Goal: Book appointment/travel/reservation

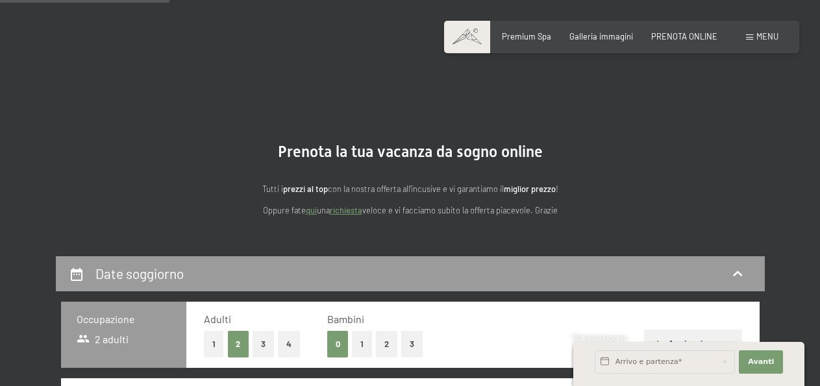
select select "[DATE]"
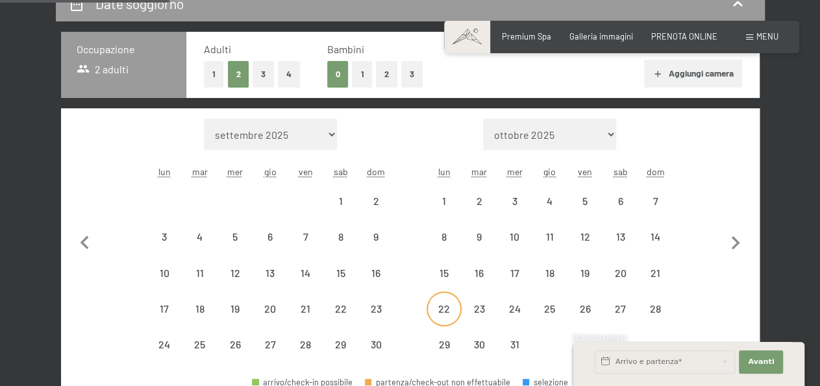
scroll to position [270, 0]
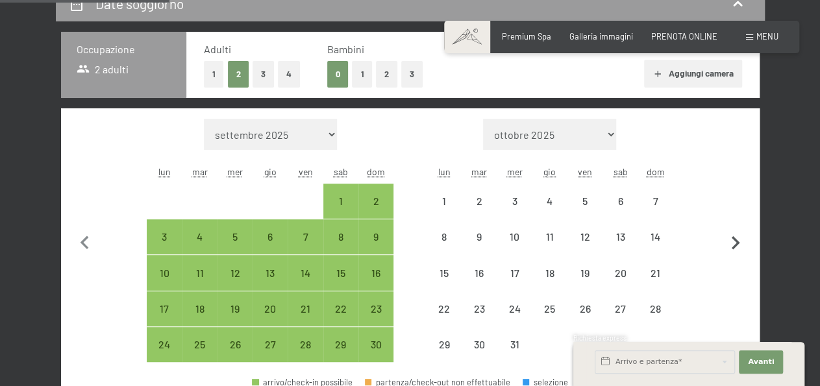
click at [740, 239] on icon "button" at bounding box center [735, 243] width 27 height 27
select select "[DATE]"
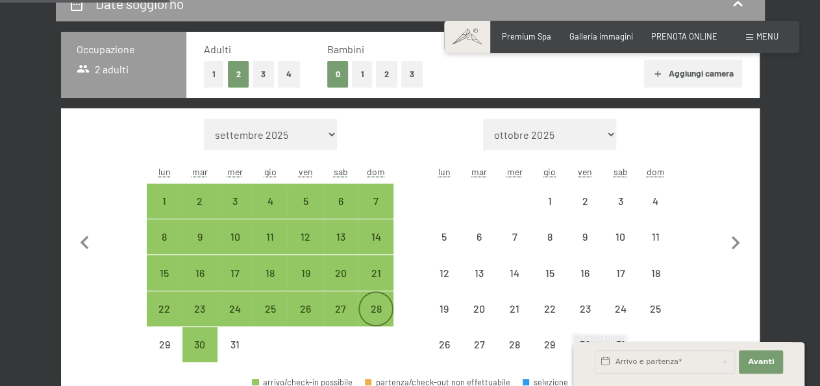
select select "[DATE]"
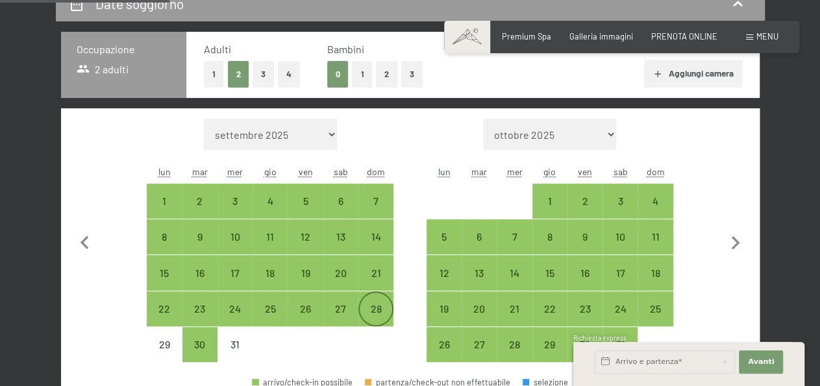
click at [382, 307] on div "28" at bounding box center [375, 320] width 32 height 32
select select "[DATE]"
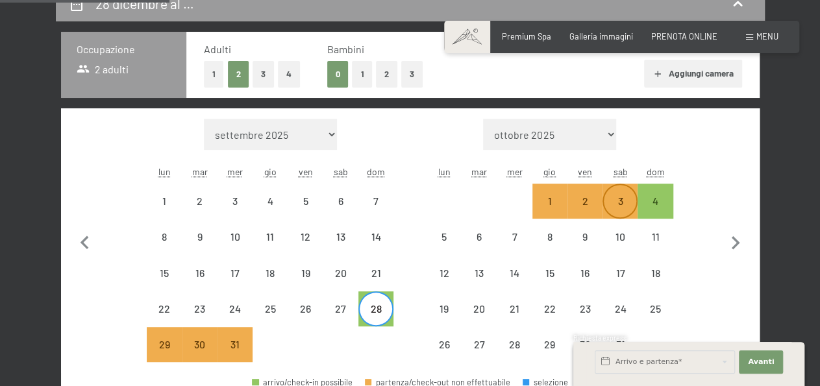
click at [626, 201] on div "3" at bounding box center [619, 212] width 32 height 32
select select "[DATE]"
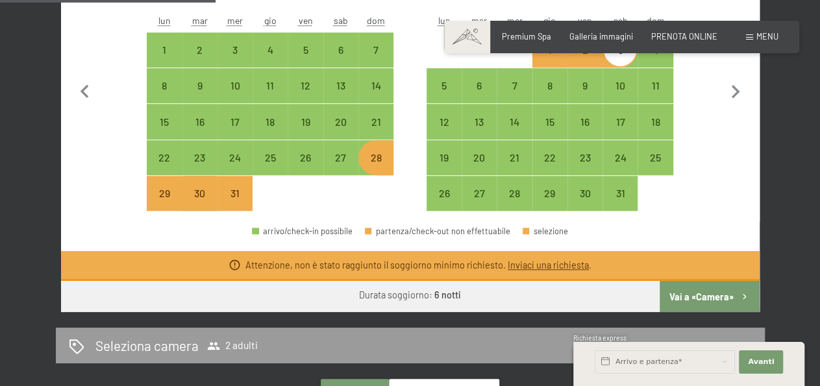
scroll to position [472, 0]
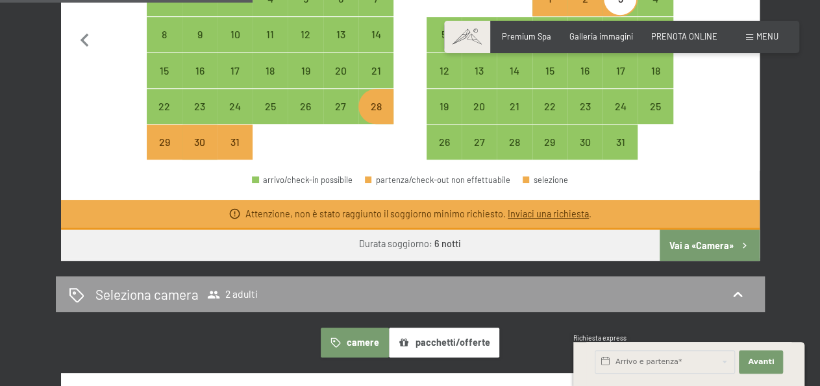
click at [717, 245] on button "Vai a «Camera»" at bounding box center [708, 245] width 99 height 31
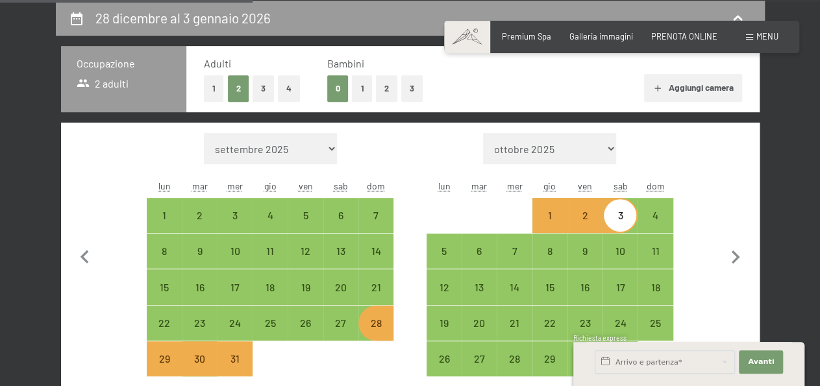
select select "[DATE]"
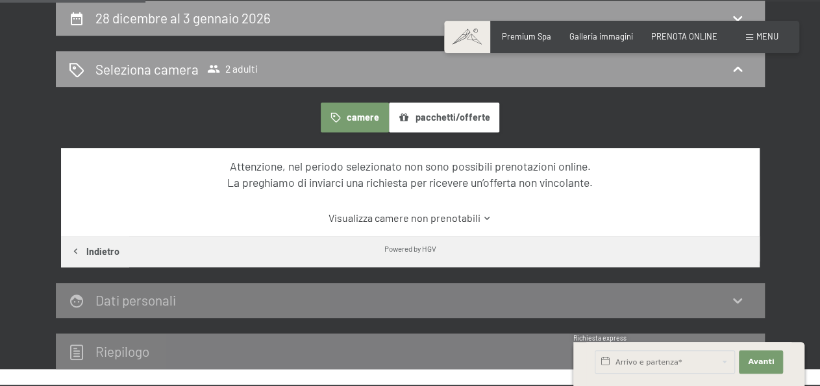
click at [437, 211] on link "Visualizza camere non prenotabili" at bounding box center [410, 218] width 656 height 14
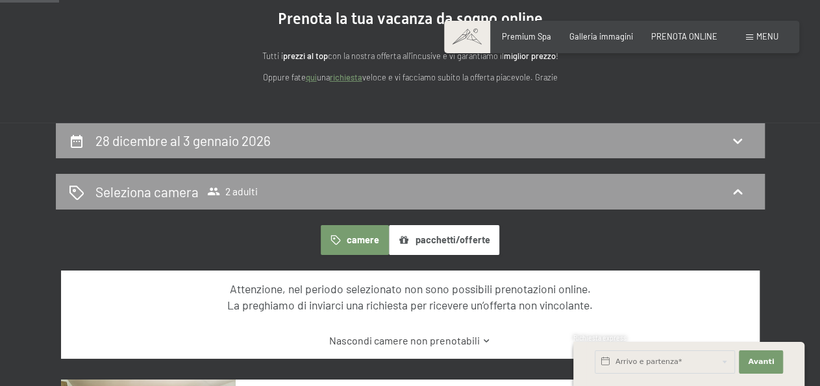
scroll to position [121, 0]
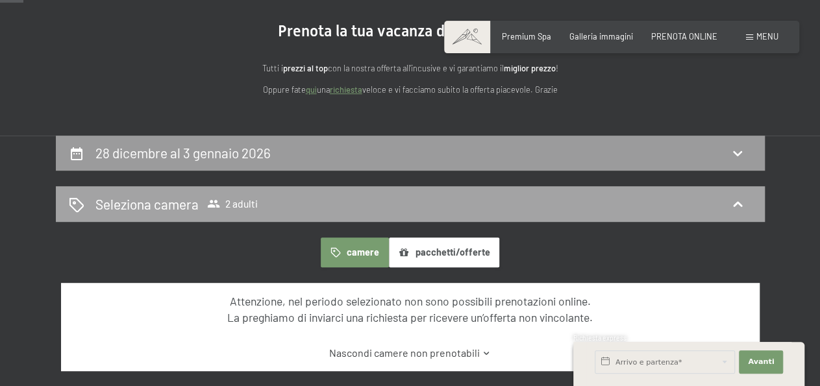
click at [303, 195] on div "Seleziona camera 2 adulti" at bounding box center [410, 204] width 683 height 19
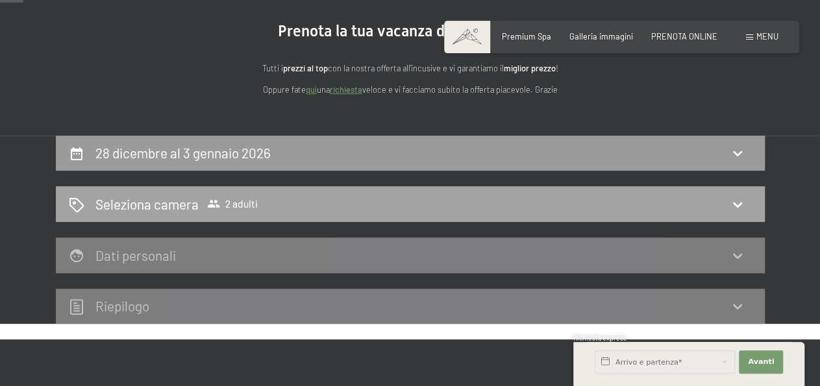
click at [738, 204] on icon at bounding box center [737, 205] width 16 height 16
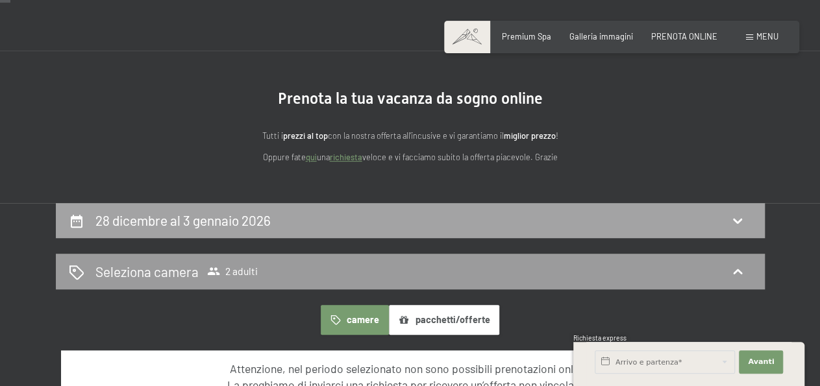
click at [378, 219] on div "28 dicembre al 3 gennaio 2026" at bounding box center [410, 220] width 683 height 19
select select "[DATE]"
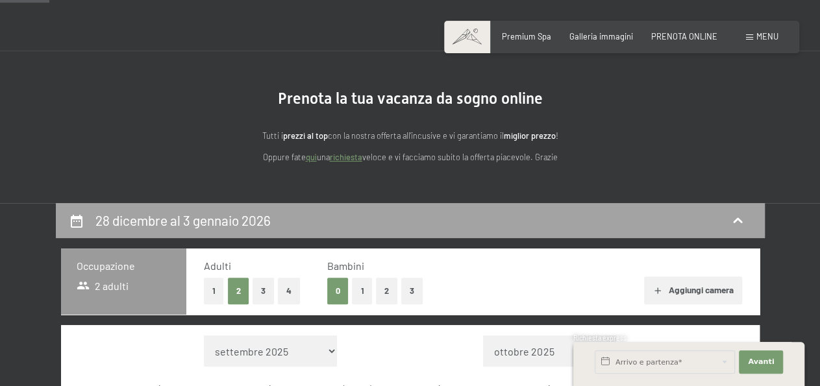
scroll to position [256, 0]
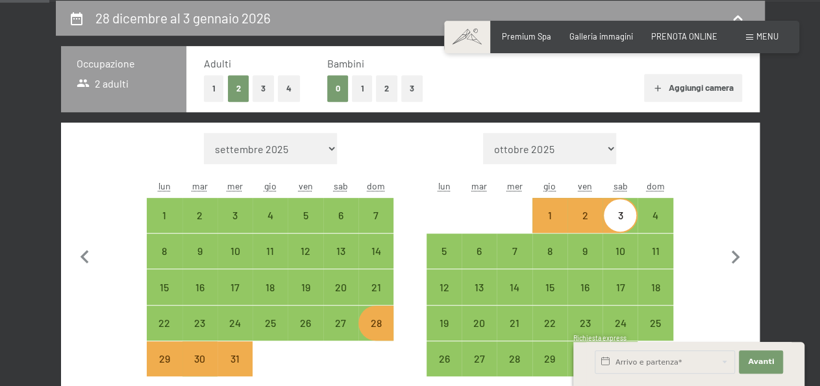
click at [379, 91] on button "2" at bounding box center [386, 88] width 21 height 27
select select "[DATE]"
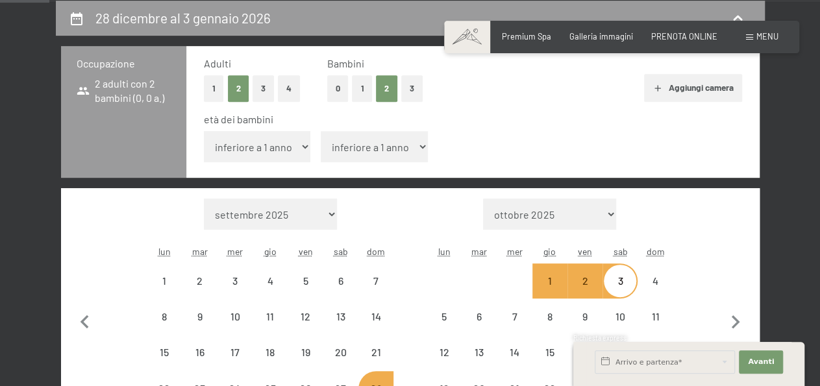
select select "[DATE]"
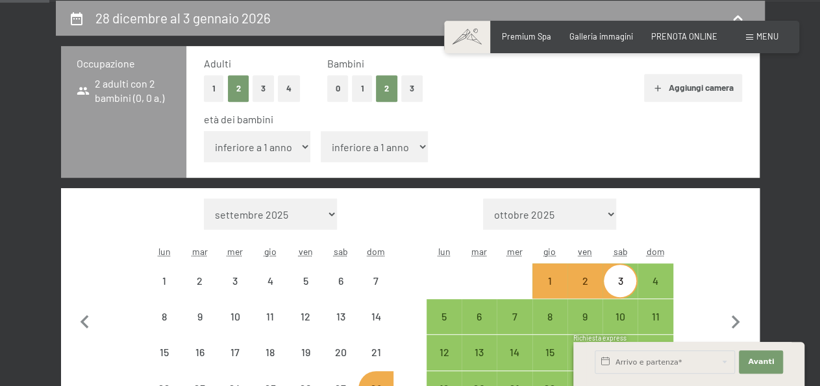
select select "[DATE]"
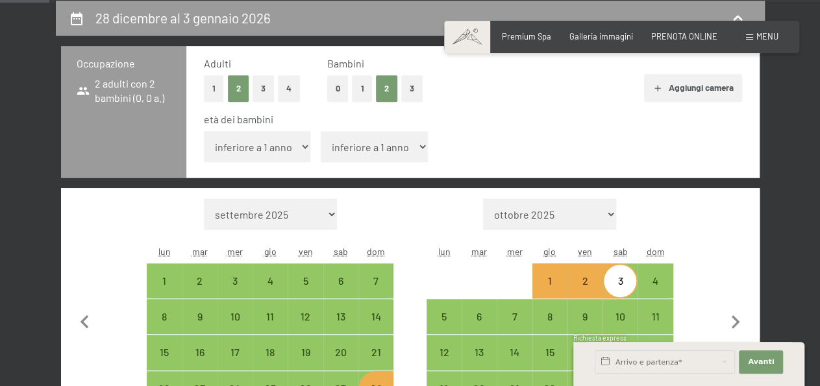
select select "1"
click option "1 anno" at bounding box center [0, 0] width 0 height 0
select select "[DATE]"
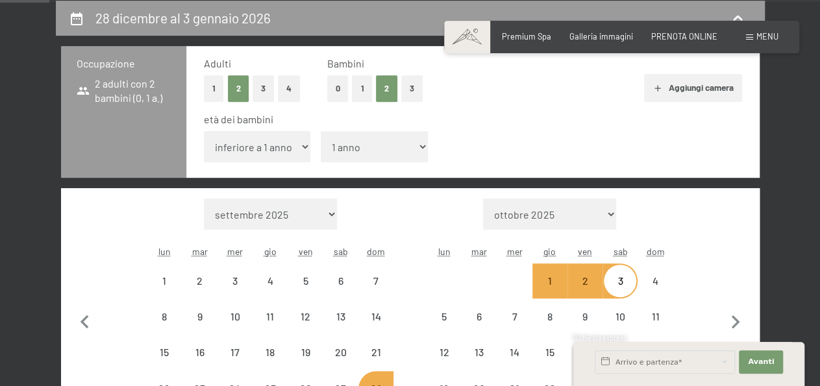
select select "[DATE]"
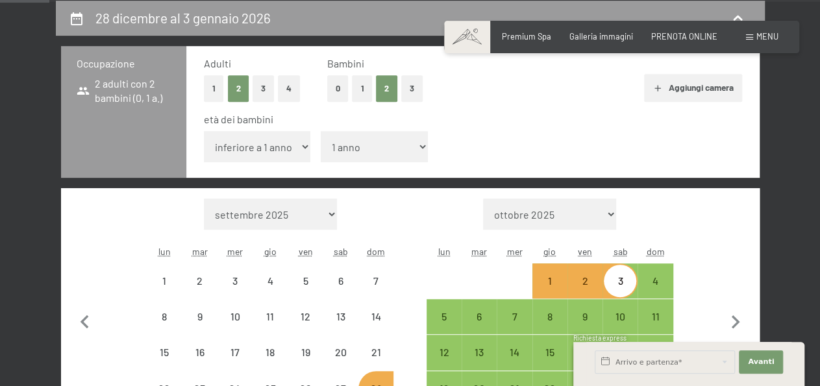
select select "3"
click option "3 anni" at bounding box center [0, 0] width 0 height 0
select select "[DATE]"
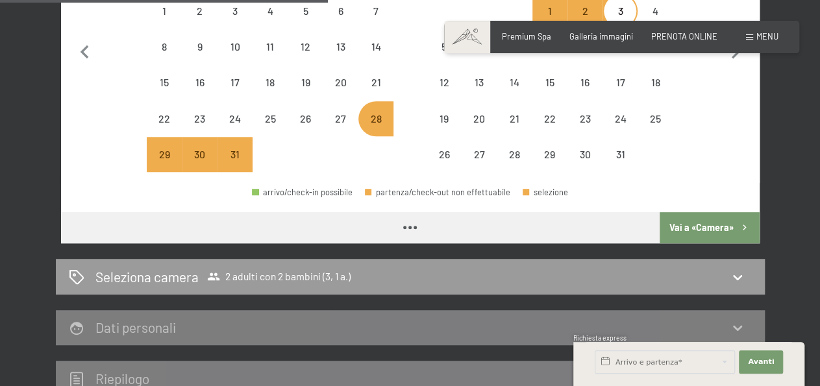
select select "[DATE]"
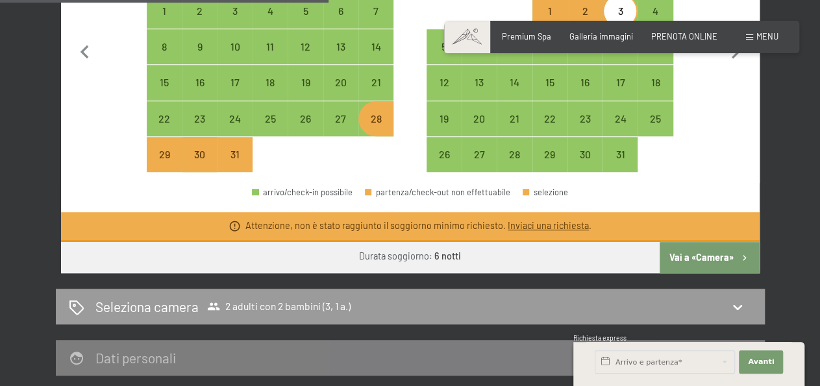
click at [711, 259] on button "Vai a «Camera»" at bounding box center [708, 257] width 99 height 31
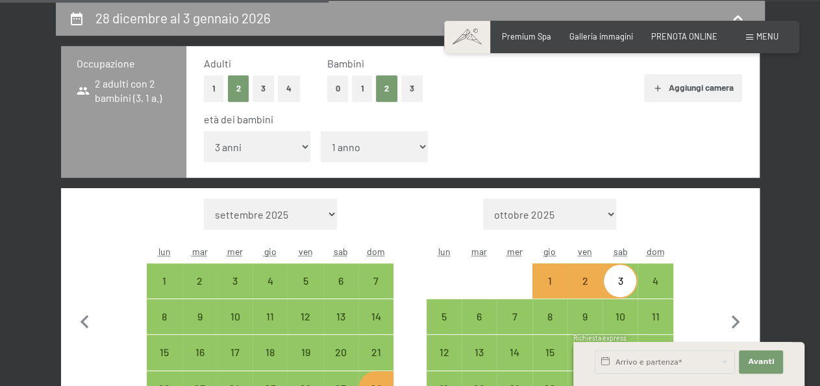
select select "[DATE]"
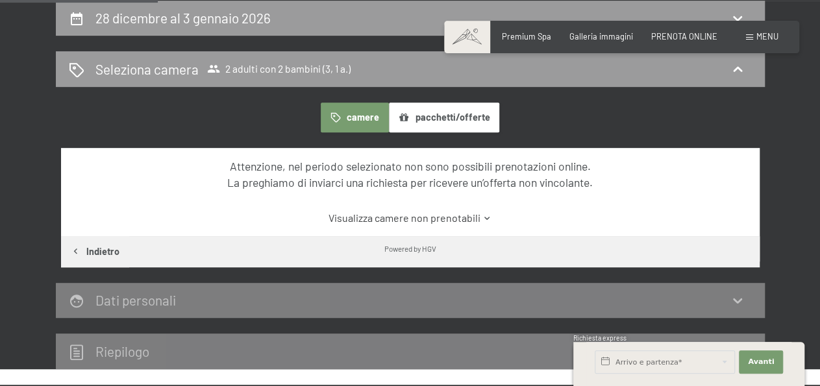
click at [452, 219] on link "Visualizza camere non prenotabili" at bounding box center [410, 218] width 656 height 14
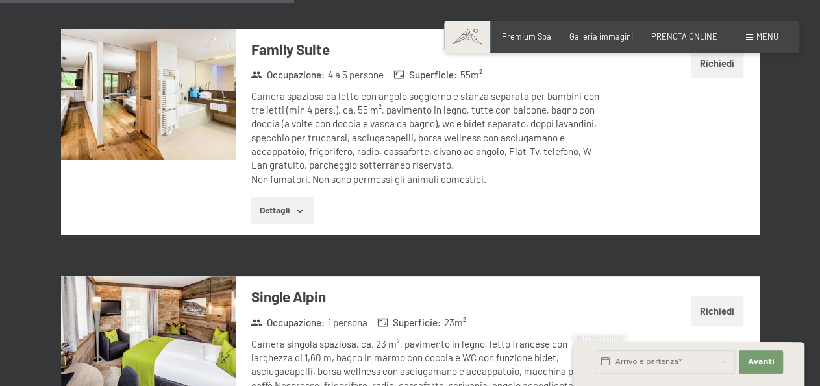
scroll to position [1335, 0]
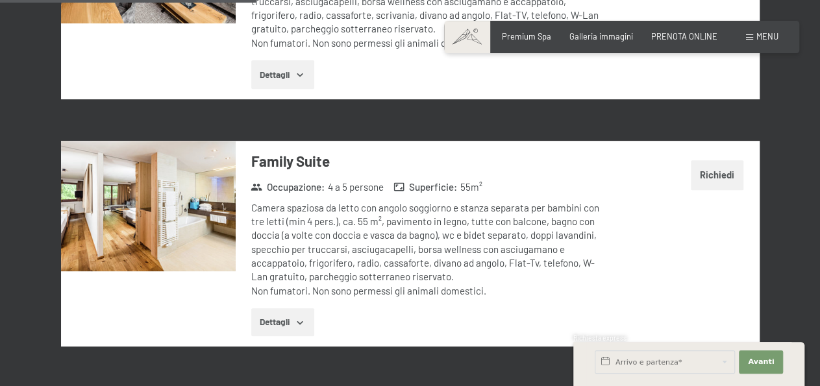
click at [711, 175] on button "Richiedi" at bounding box center [716, 175] width 53 height 30
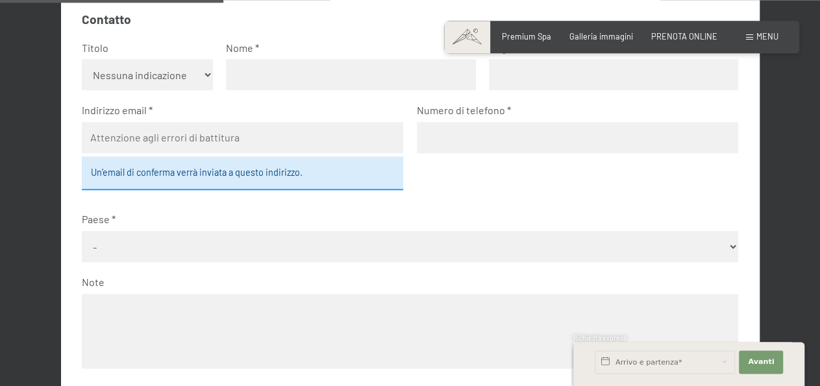
scroll to position [346, 0]
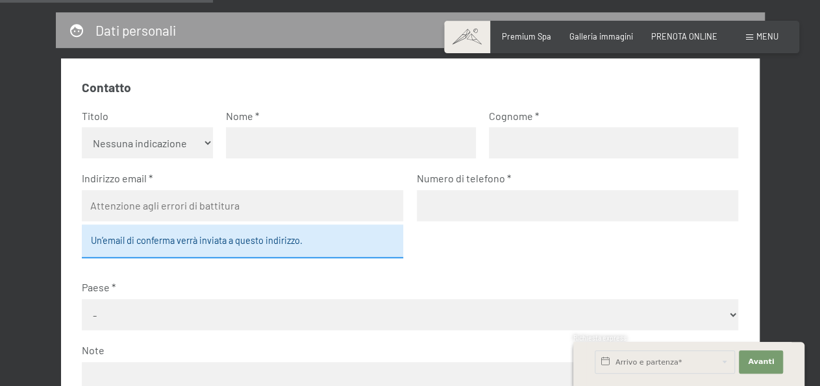
click at [82, 127] on select "Nessuna indicazione Sig.ra Sig." at bounding box center [147, 142] width 131 height 31
select select "m"
click option "Sig." at bounding box center [0, 0] width 0 height 0
click at [272, 154] on input "text" at bounding box center [350, 142] width 249 height 31
type input "[PERSON_NAME]"
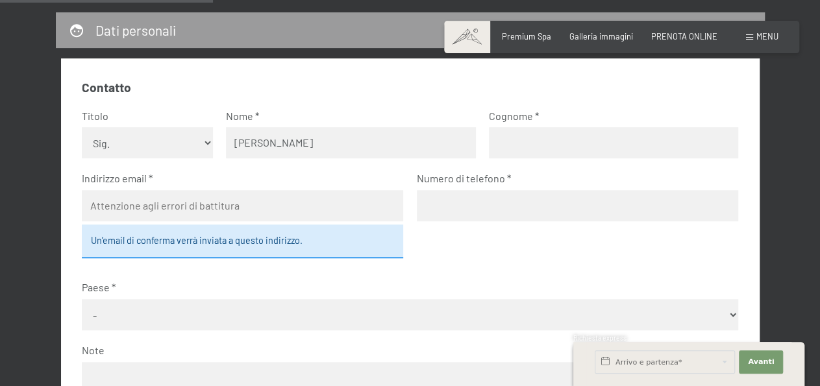
type input "GRANDI"
type input "[EMAIL_ADDRESS][DOMAIN_NAME]"
select select "BRA"
click at [456, 210] on input "tel" at bounding box center [578, 205] width 322 height 31
type input "3496193298"
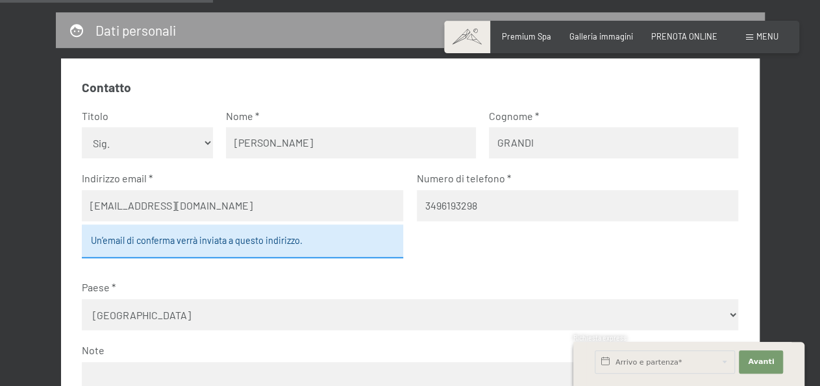
click at [474, 289] on label "Paese" at bounding box center [405, 287] width 646 height 14
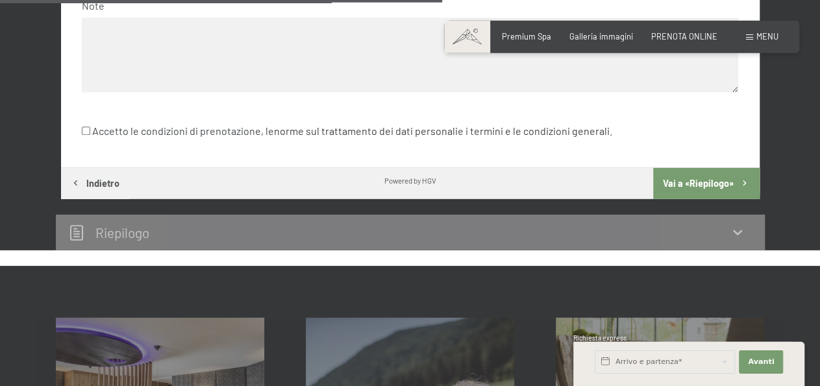
scroll to position [683, 0]
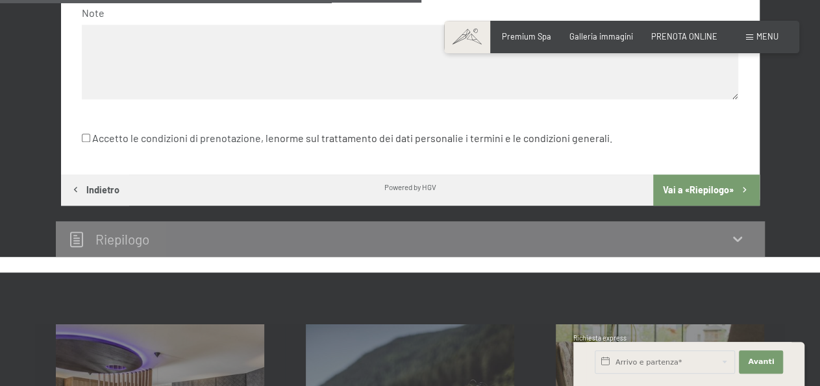
click at [88, 140] on input "Accetto le condizioni di prenotazione, le norme sul trattamento dei dati person…" at bounding box center [86, 138] width 8 height 8
checkbox input "true"
click at [692, 183] on button "Vai a «Riepilogo»" at bounding box center [706, 190] width 106 height 31
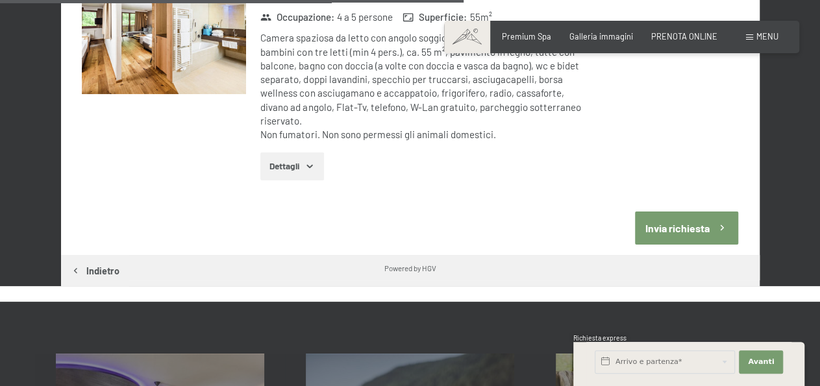
scroll to position [796, 0]
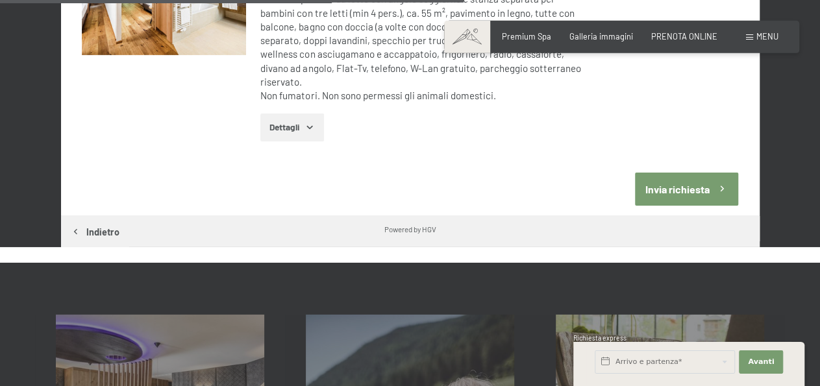
click at [673, 173] on button "Invia richiesta" at bounding box center [686, 189] width 103 height 33
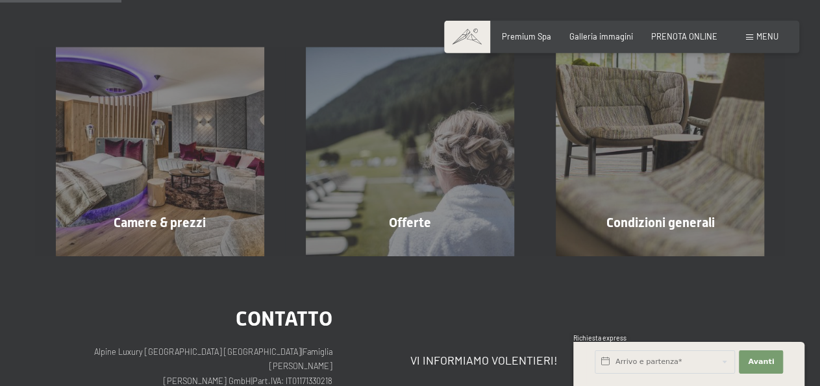
scroll to position [256, 0]
